Goal: Navigation & Orientation: Find specific page/section

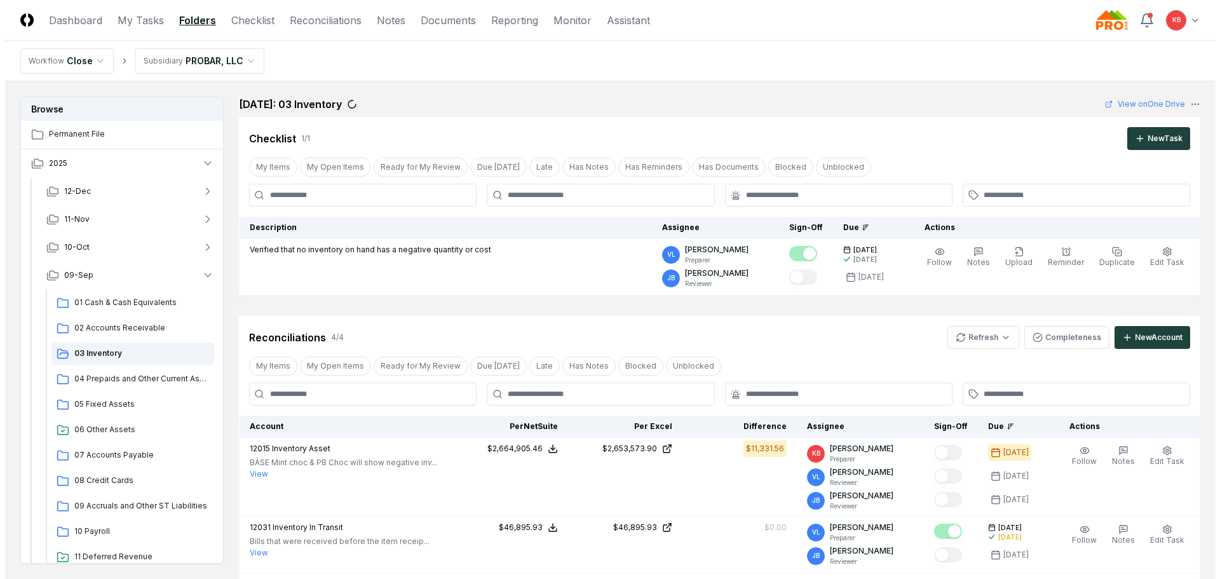
scroll to position [170, 0]
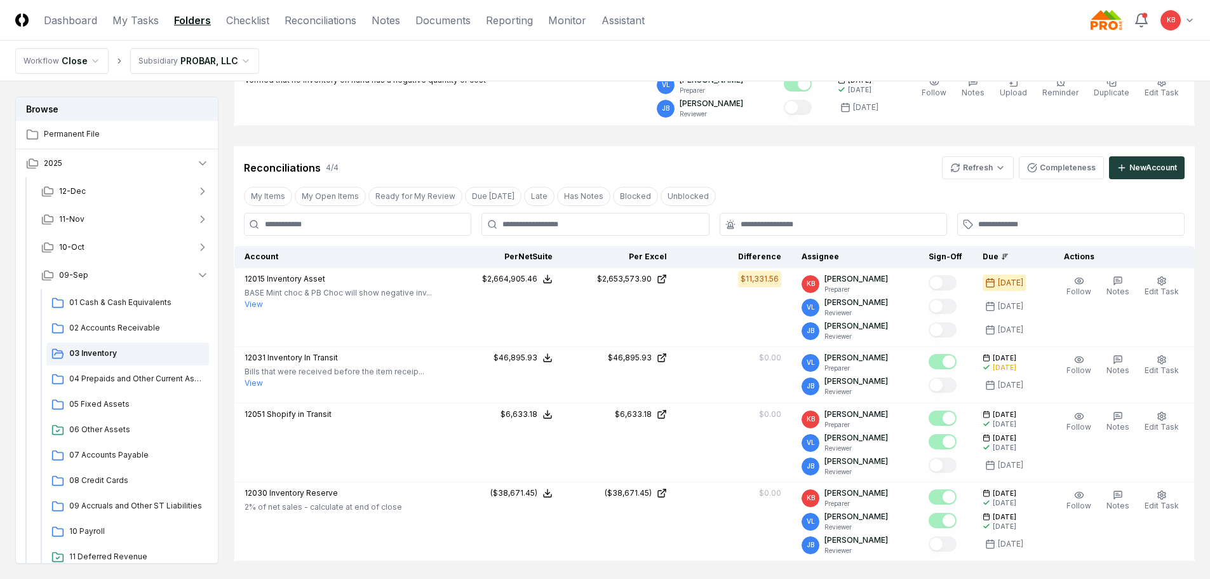
click at [1191, 18] on html "CloseCore Dashboard My Tasks Folders Checklist Reconciliations Notes Documents …" at bounding box center [605, 385] width 1210 height 1110
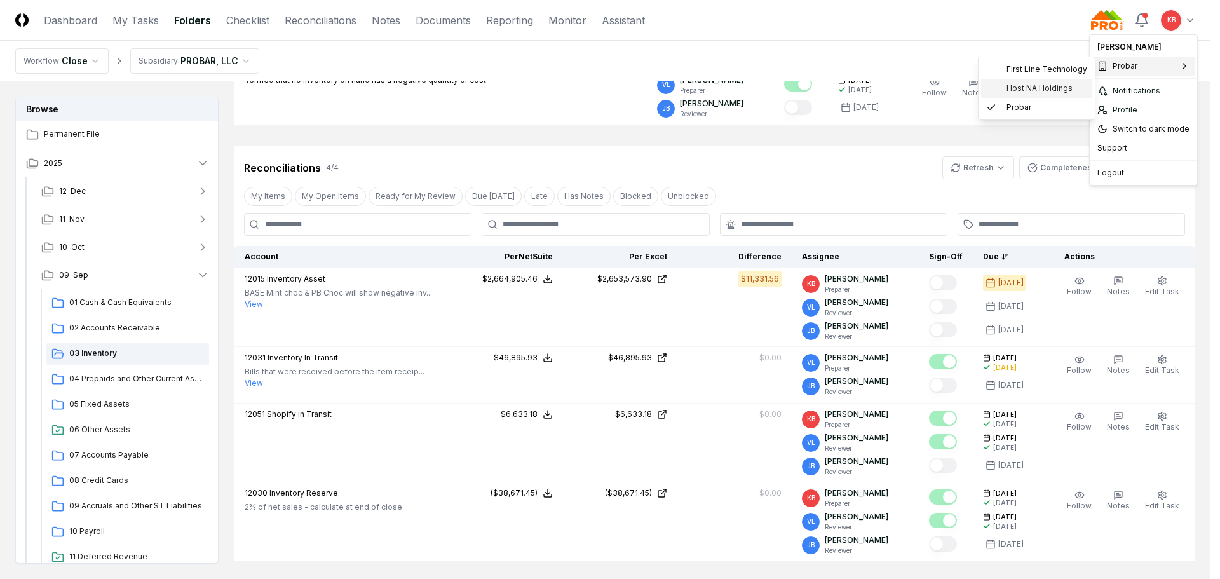
click at [1018, 85] on span "Host NA Holdings" at bounding box center [1039, 88] width 66 height 11
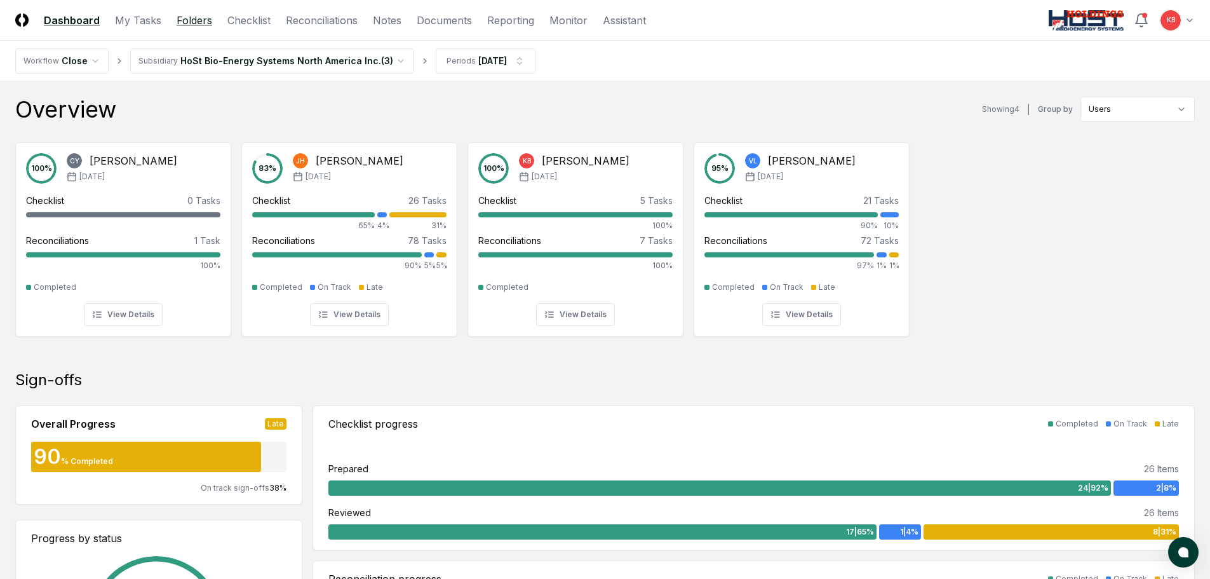
click at [192, 16] on link "Folders" at bounding box center [195, 20] width 36 height 15
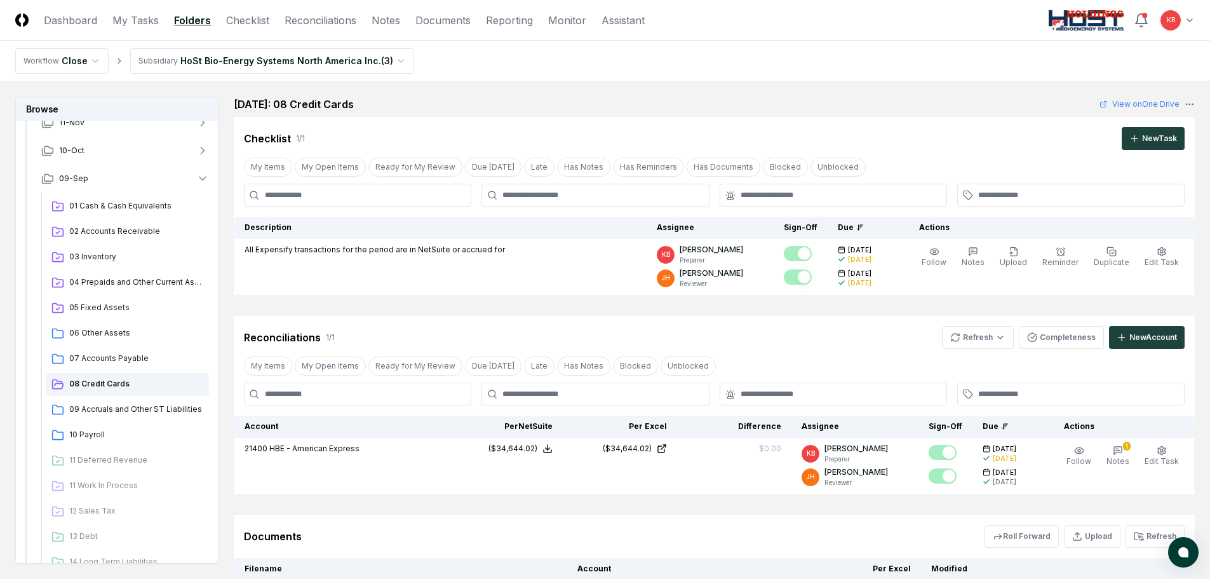
scroll to position [106, 0]
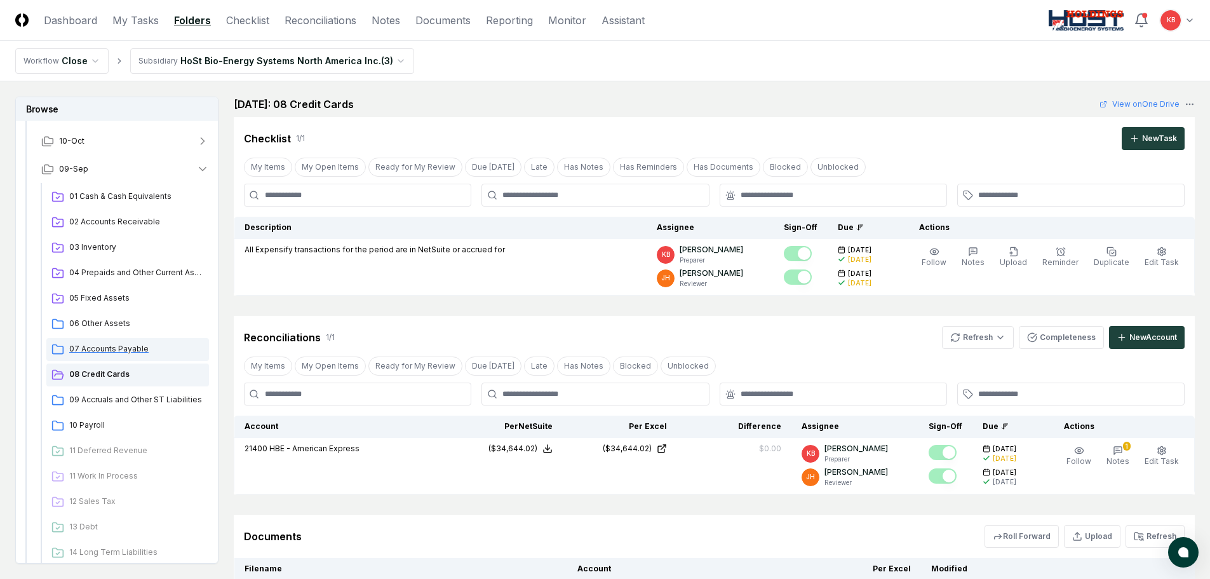
click at [128, 346] on span "07 Accounts Payable" at bounding box center [136, 348] width 135 height 11
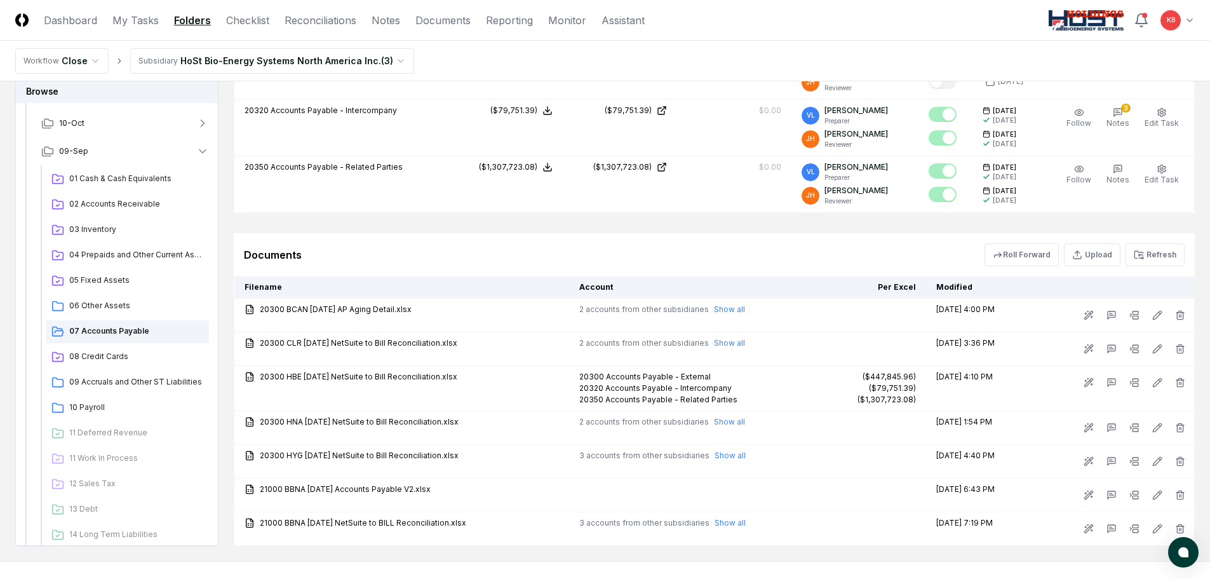
scroll to position [508, 0]
